Goal: Information Seeking & Learning: Check status

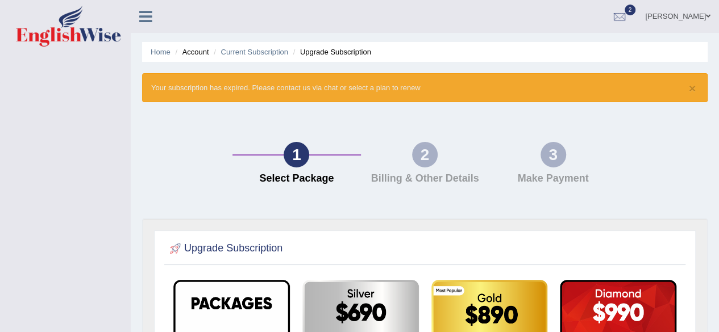
click at [151, 14] on icon at bounding box center [145, 16] width 13 height 15
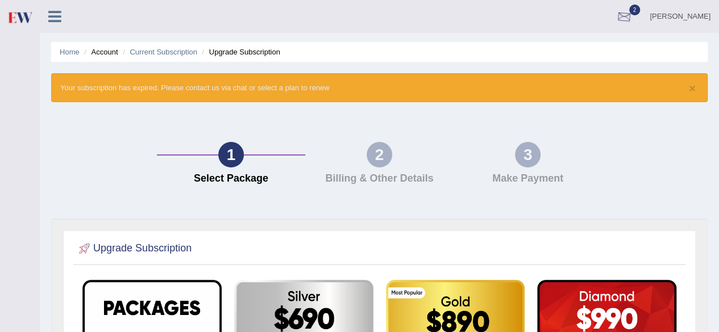
click at [632, 14] on div at bounding box center [623, 17] width 17 height 17
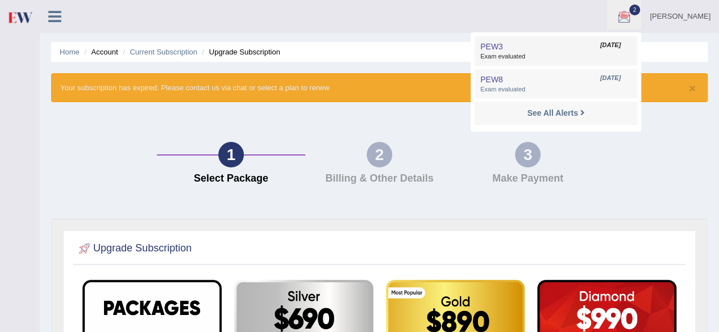
click at [600, 55] on span "Exam evaluated" at bounding box center [555, 56] width 151 height 9
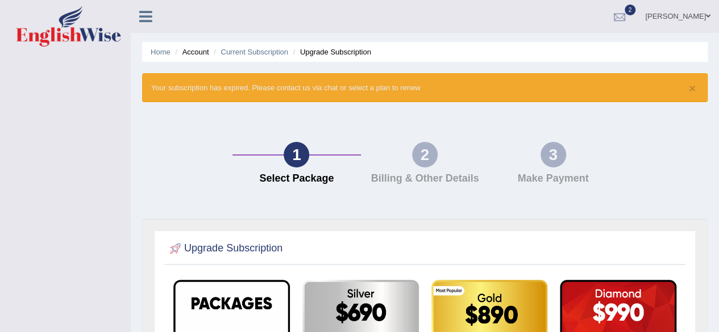
click at [628, 14] on div at bounding box center [619, 17] width 17 height 17
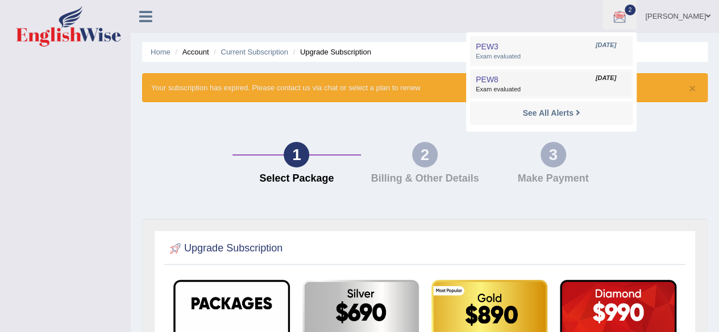
click at [587, 82] on link "PEW8 Aug 7, 2025 Exam evaluated" at bounding box center [551, 84] width 157 height 24
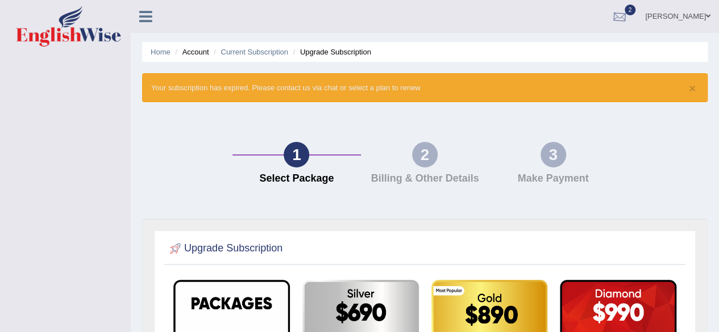
click at [628, 17] on div at bounding box center [619, 17] width 17 height 17
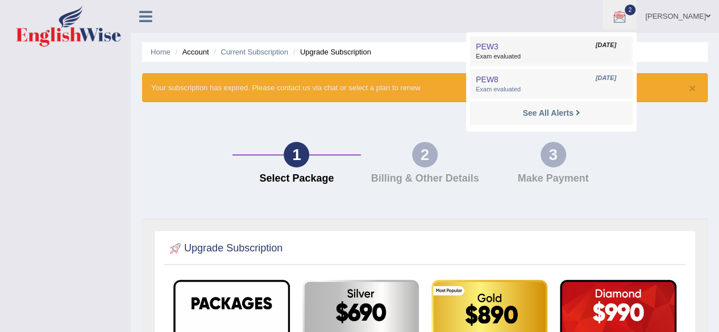
click at [498, 45] on span "PEW3" at bounding box center [486, 46] width 23 height 9
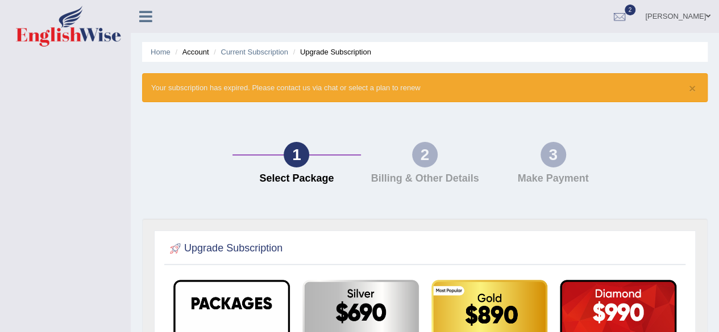
click at [700, 16] on link "[PERSON_NAME]" at bounding box center [677, 15] width 82 height 30
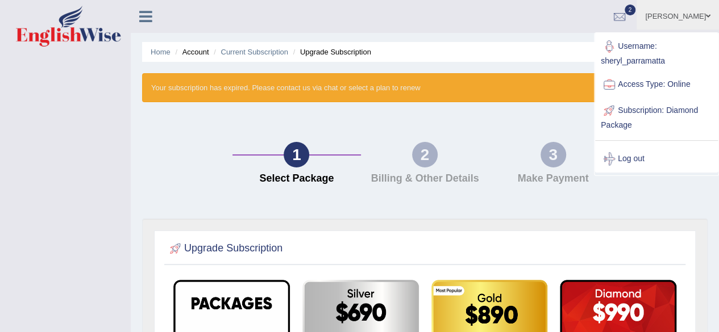
click at [478, 81] on div "× Your subscription has expired. Please contact us via chat or select a plan to…" at bounding box center [424, 87] width 565 height 29
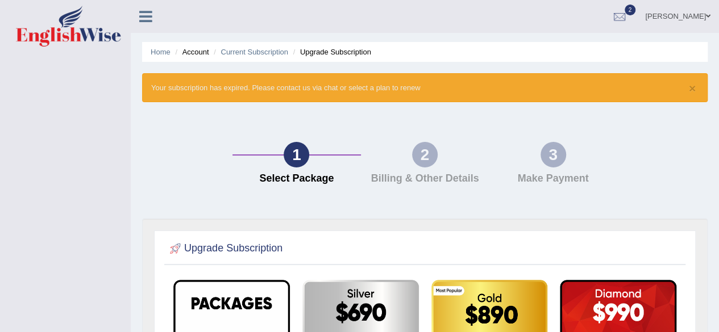
click at [54, 36] on img at bounding box center [68, 26] width 105 height 41
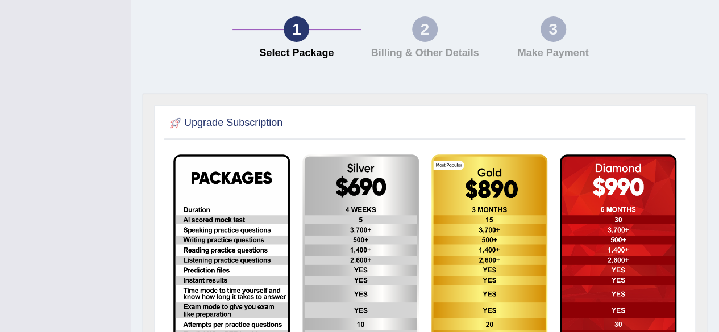
scroll to position [125, 0]
